Goal: Navigation & Orientation: Find specific page/section

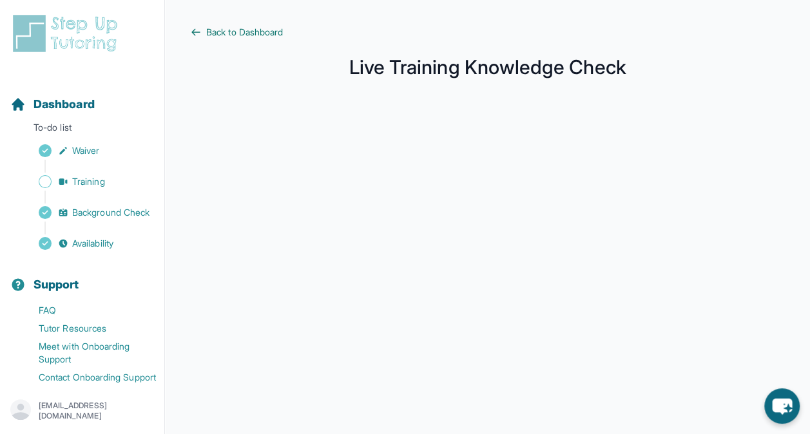
click at [235, 29] on span "Back to Dashboard" at bounding box center [244, 32] width 77 height 13
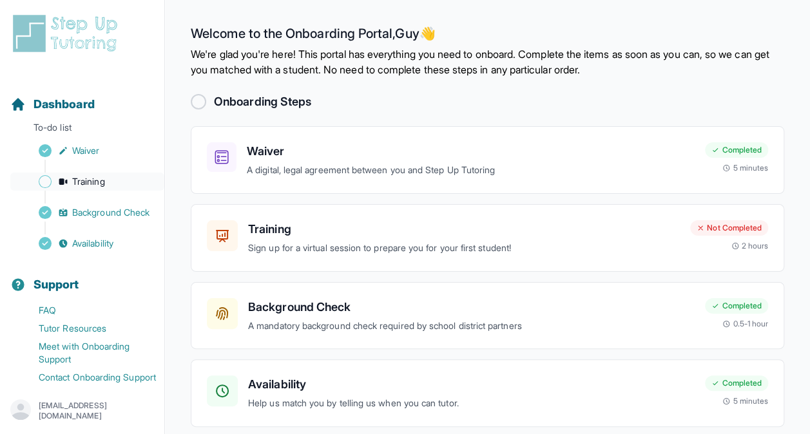
click at [53, 179] on link "Training" at bounding box center [87, 182] width 154 height 18
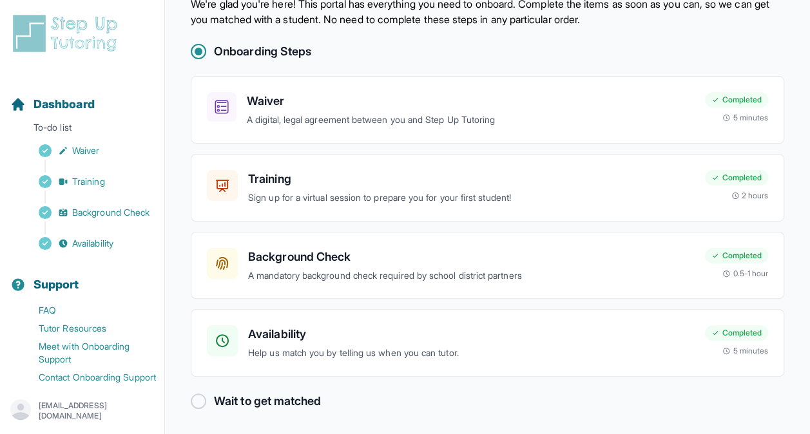
click at [203, 392] on div "Wait to get matched" at bounding box center [487, 401] width 593 height 18
click at [201, 396] on div at bounding box center [198, 401] width 15 height 15
